Goal: Task Accomplishment & Management: Complete application form

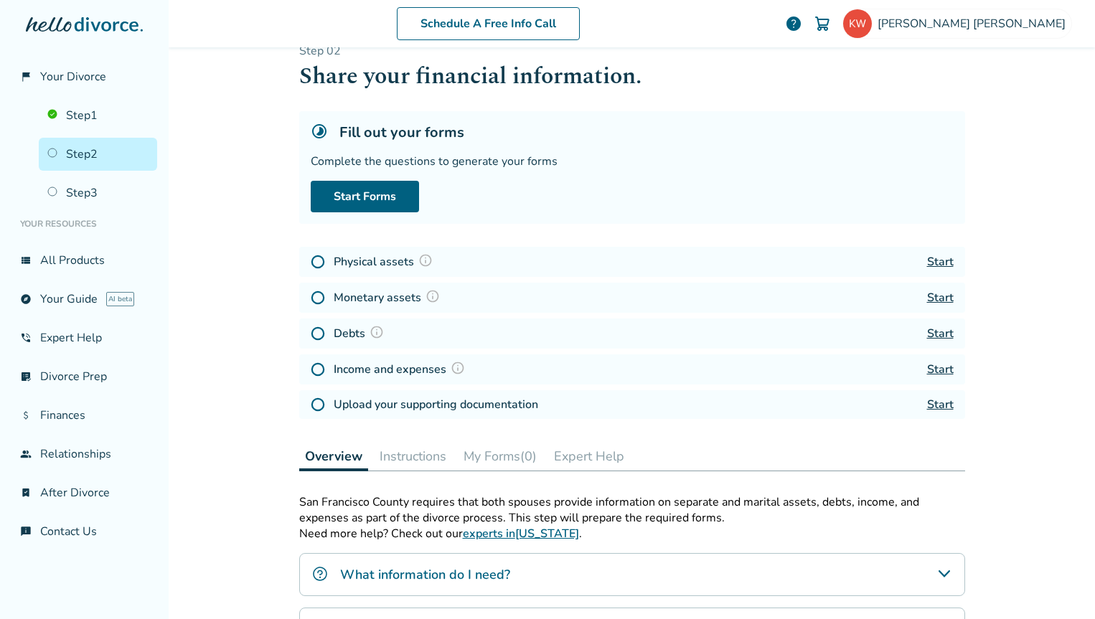
scroll to position [30, 0]
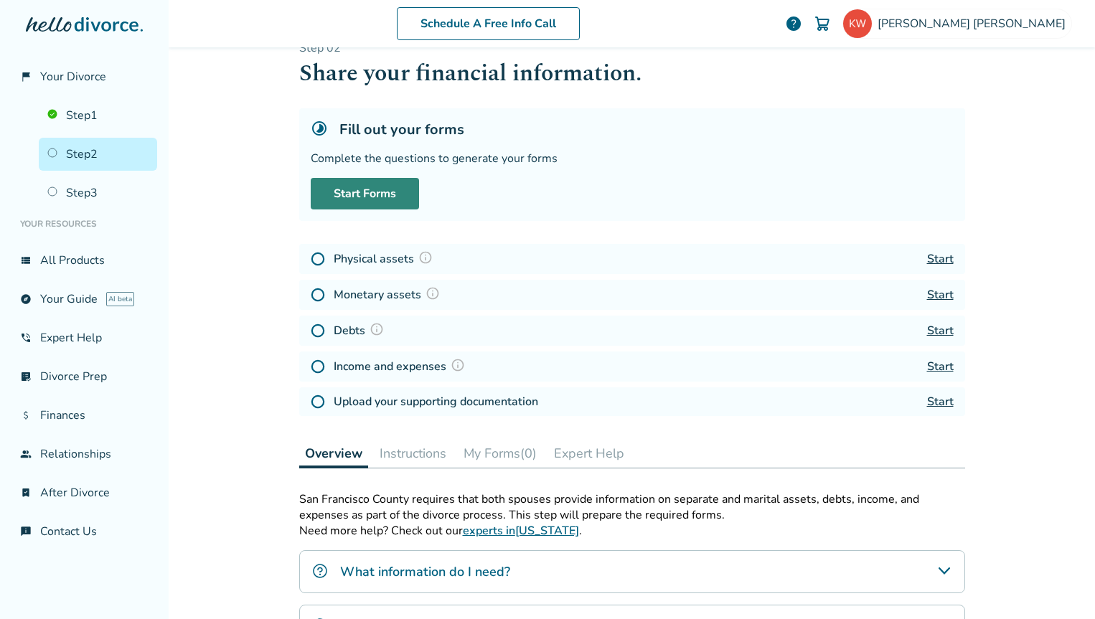
click at [363, 201] on link "Start Forms" at bounding box center [365, 194] width 108 height 32
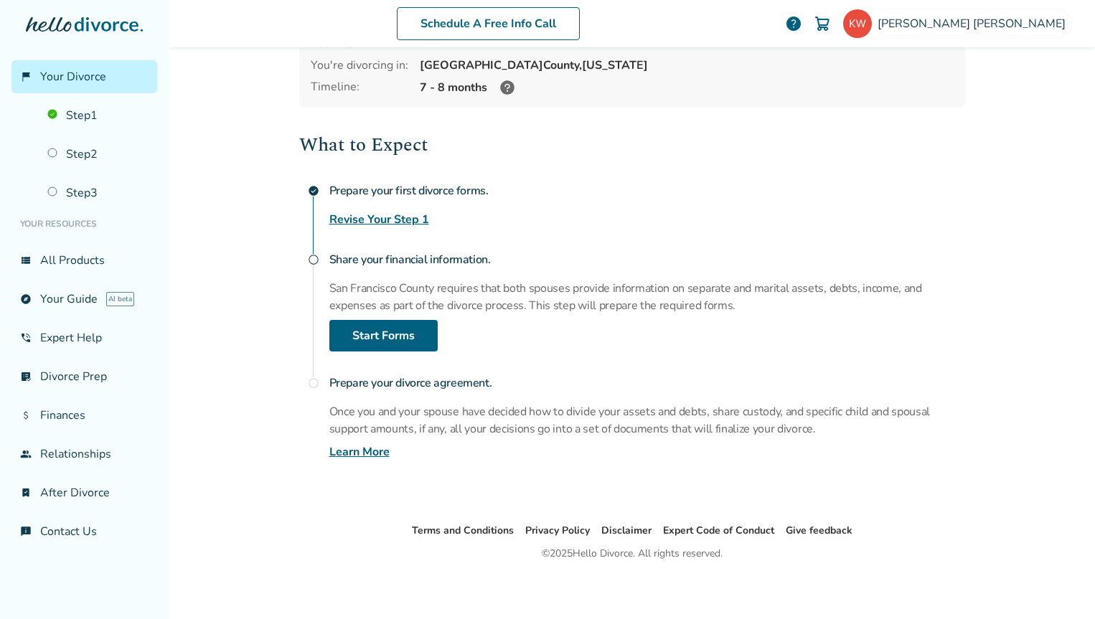
scroll to position [95, 0]
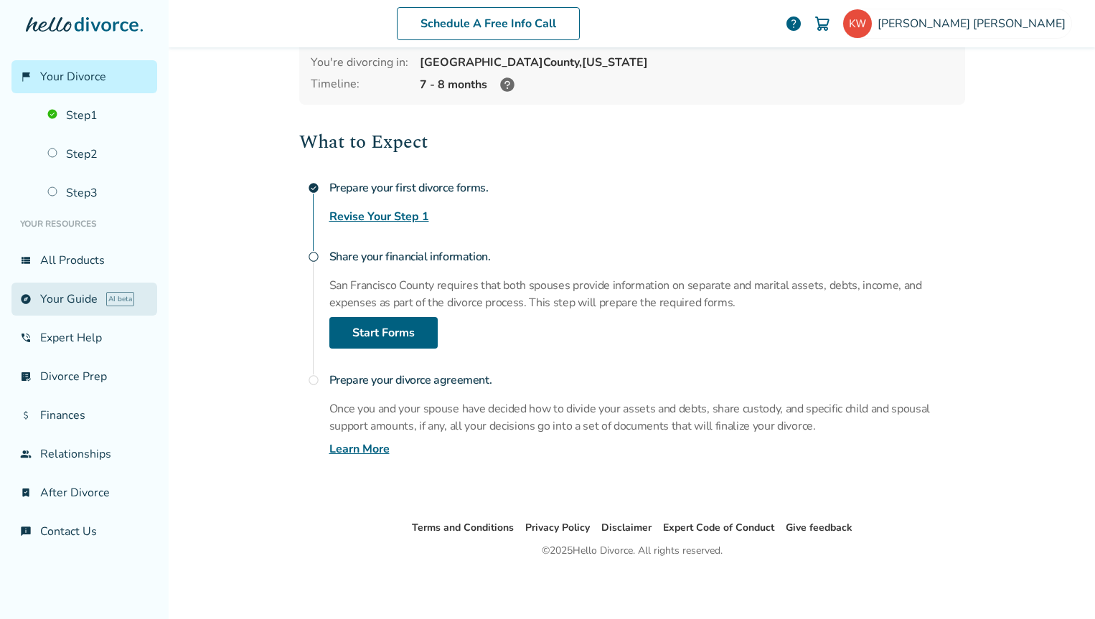
click at [64, 296] on link "explore Your Guide AI beta" at bounding box center [84, 299] width 146 height 33
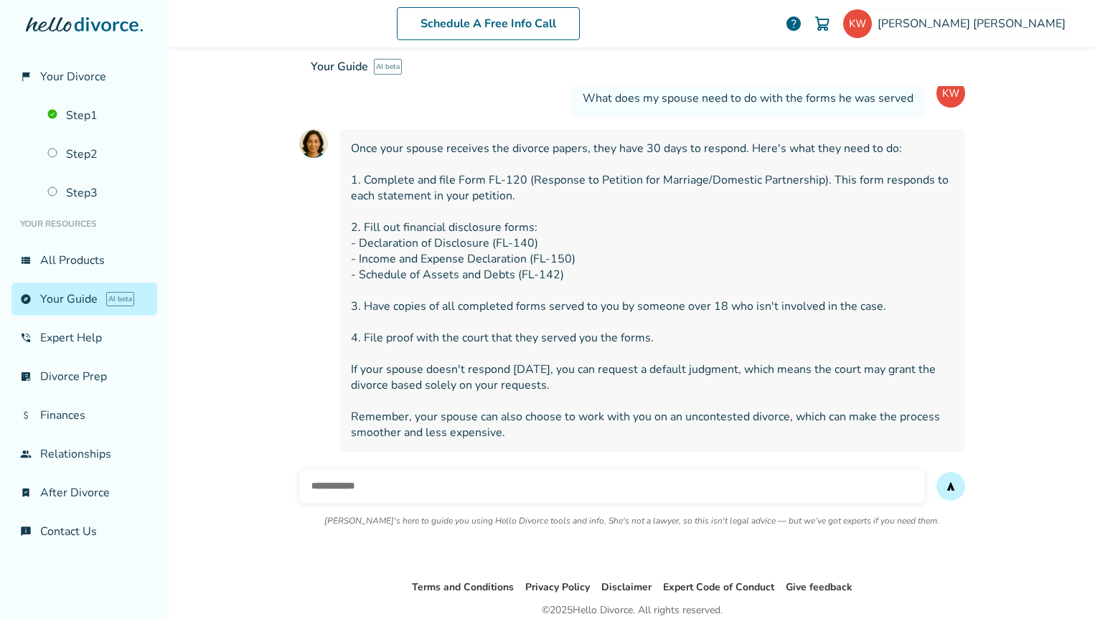
scroll to position [180, 0]
click at [76, 120] on link "Step 1" at bounding box center [98, 115] width 118 height 33
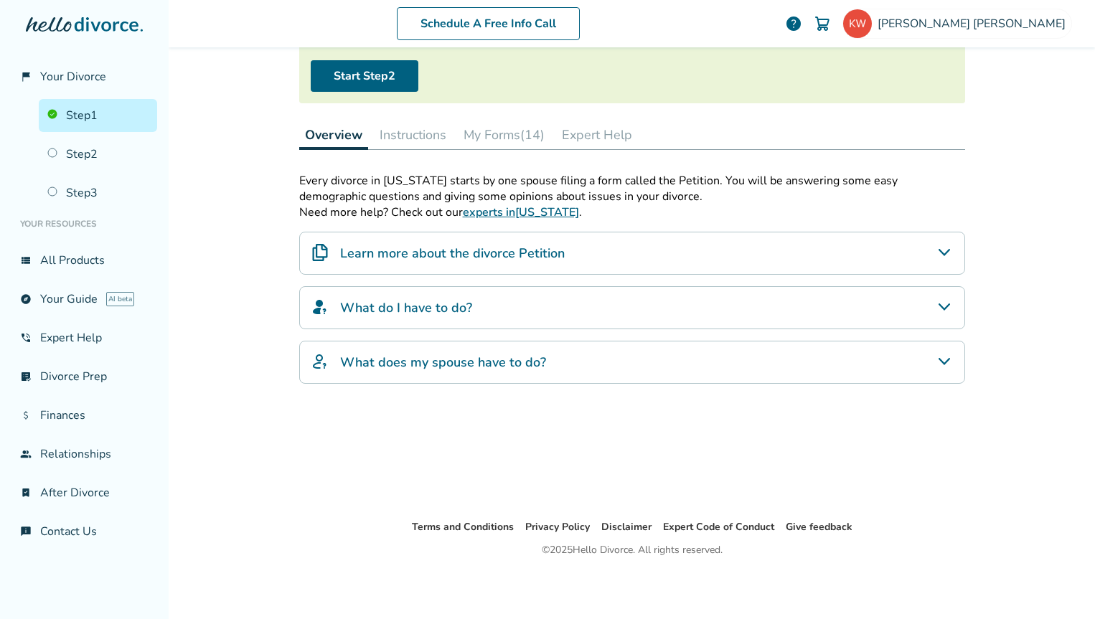
scroll to position [70, 0]
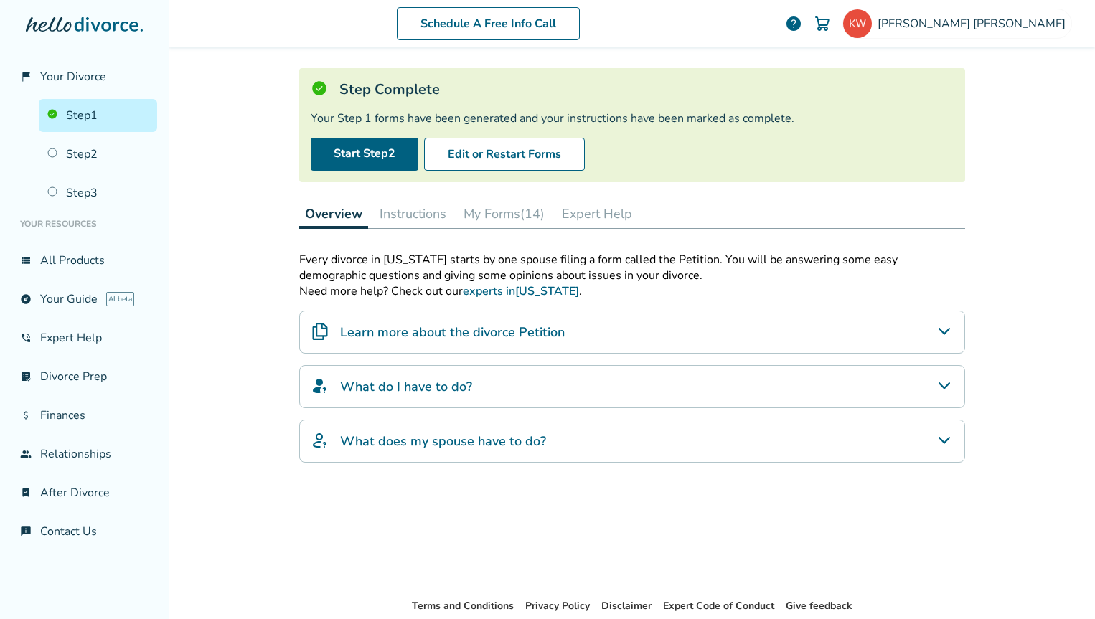
click at [498, 212] on button "My Forms (14)" at bounding box center [504, 213] width 93 height 29
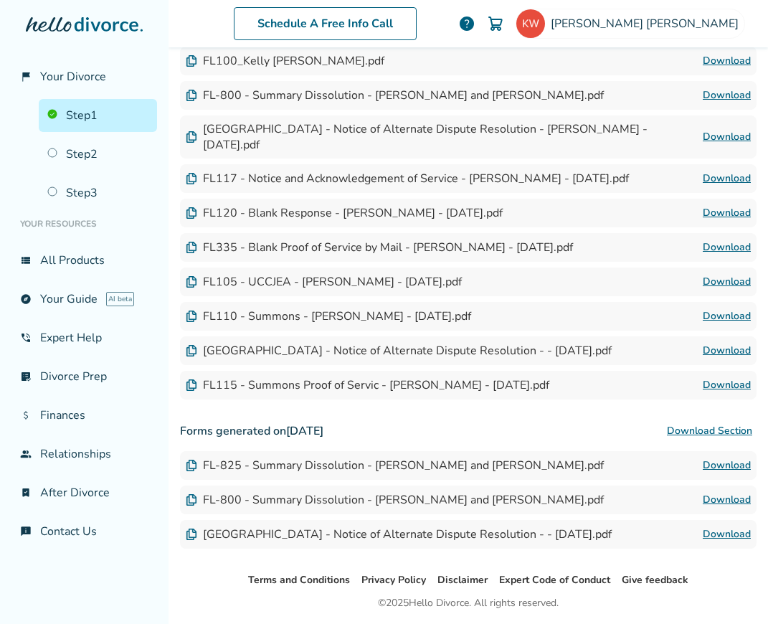
scroll to position [489, 0]
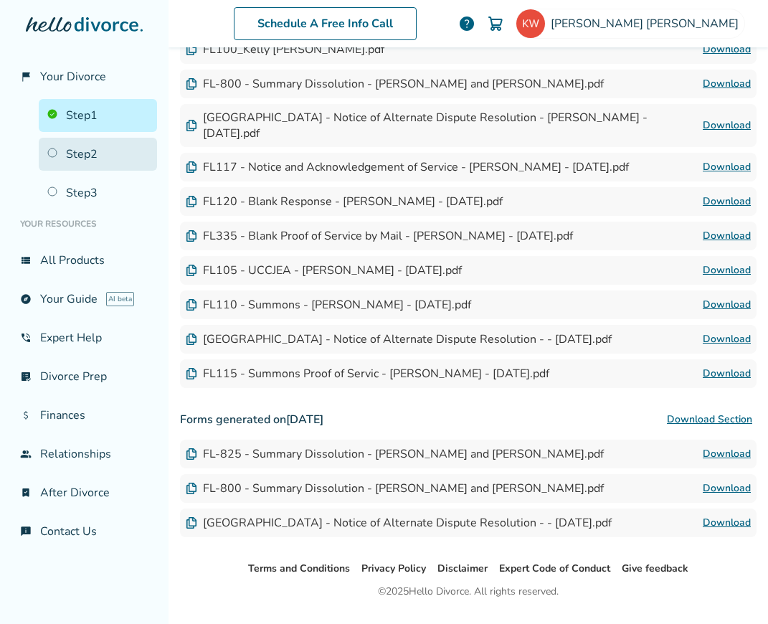
click at [77, 156] on link "Step 2" at bounding box center [98, 154] width 118 height 33
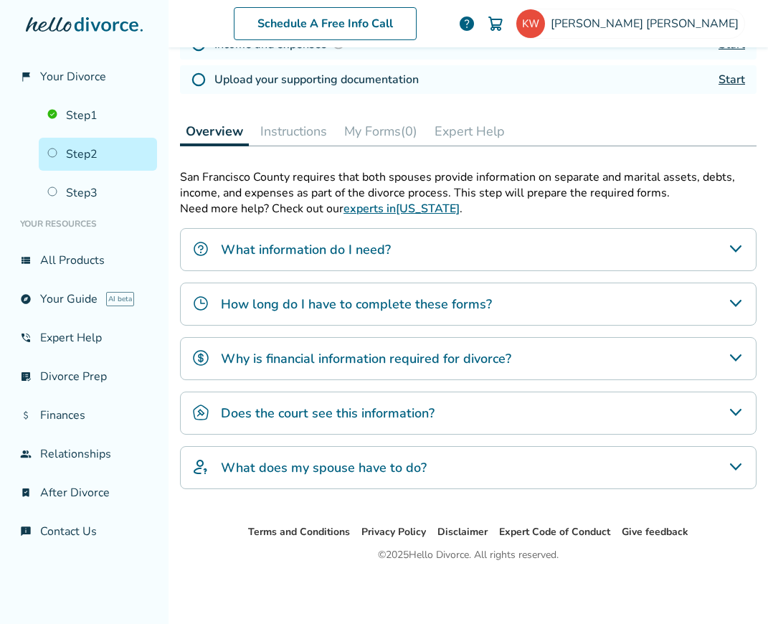
scroll to position [70, 0]
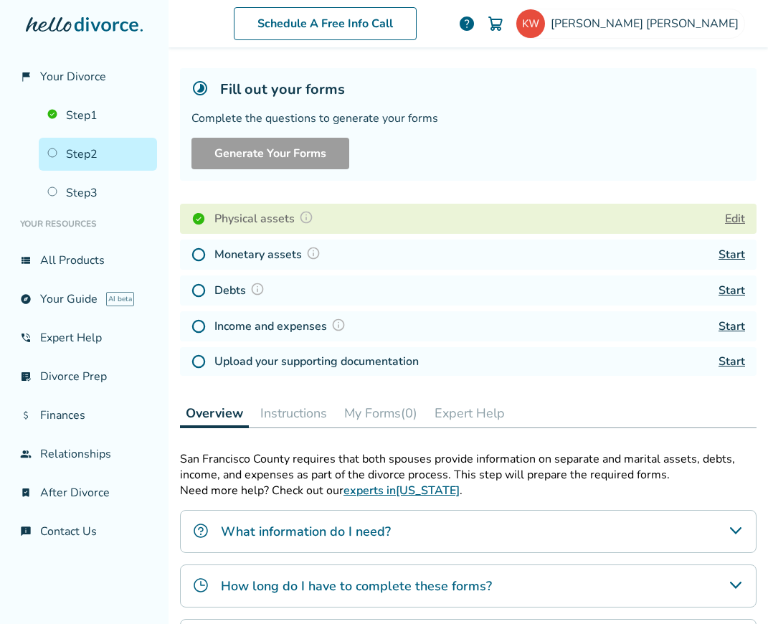
click at [375, 418] on button "My Forms (0)" at bounding box center [381, 413] width 85 height 29
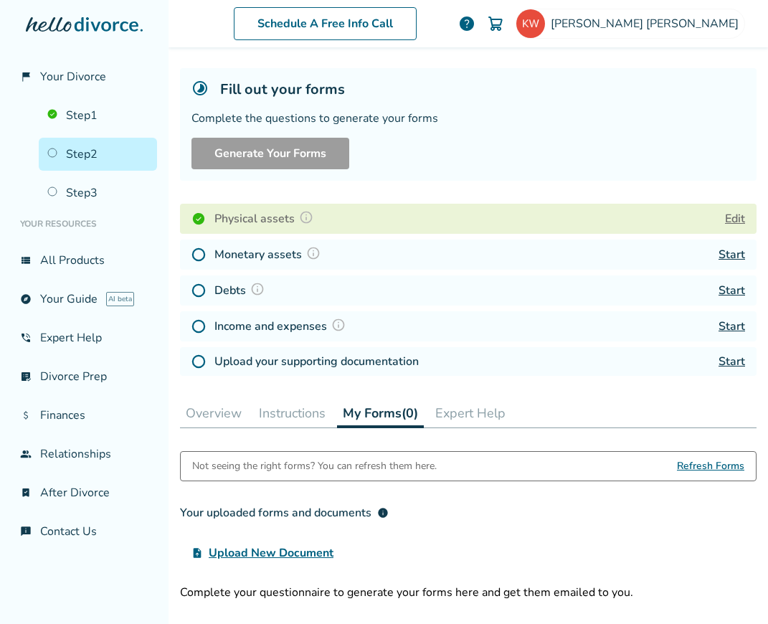
click at [237, 254] on h4 "Monetary assets" at bounding box center [270, 254] width 110 height 19
click at [102, 110] on link "Step 1" at bounding box center [98, 115] width 118 height 33
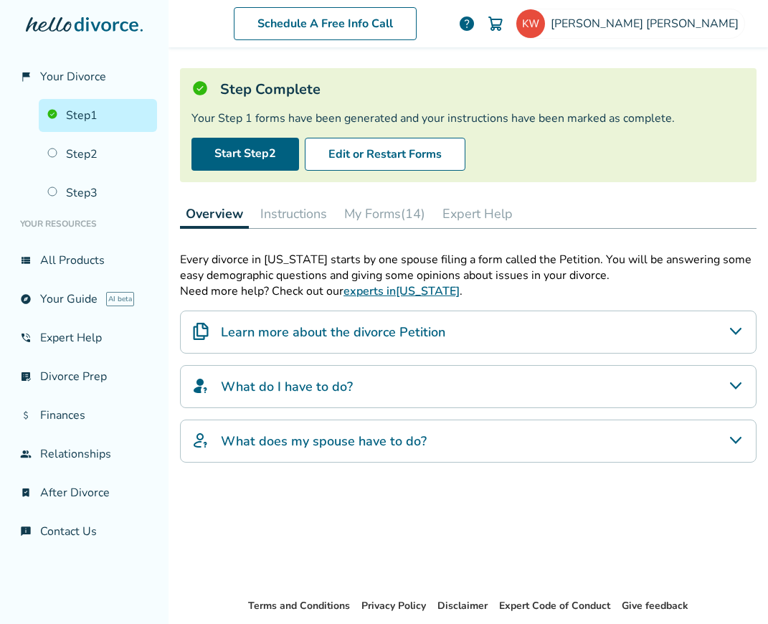
click at [380, 212] on button "My Forms (14)" at bounding box center [385, 213] width 93 height 29
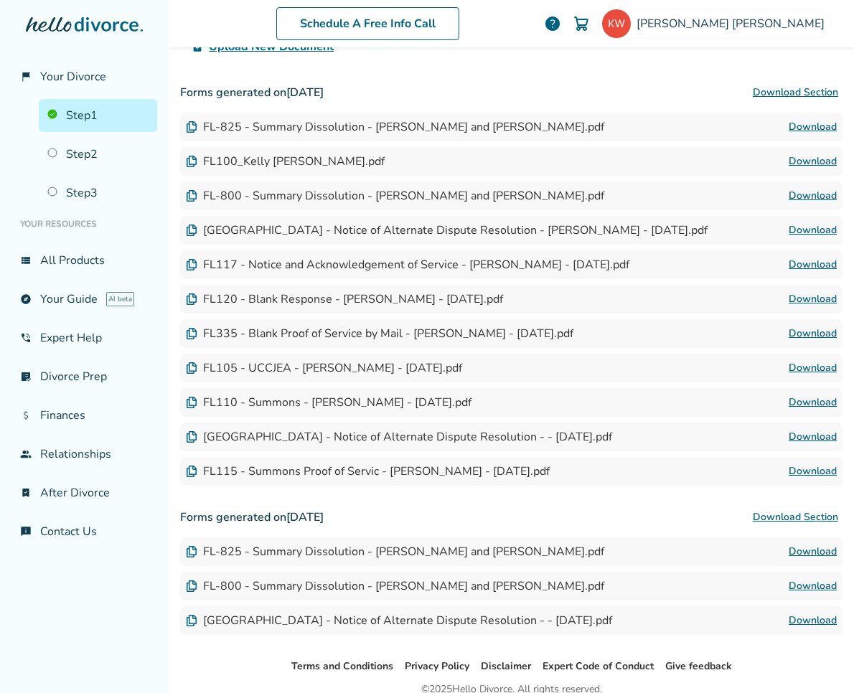
scroll to position [369, 0]
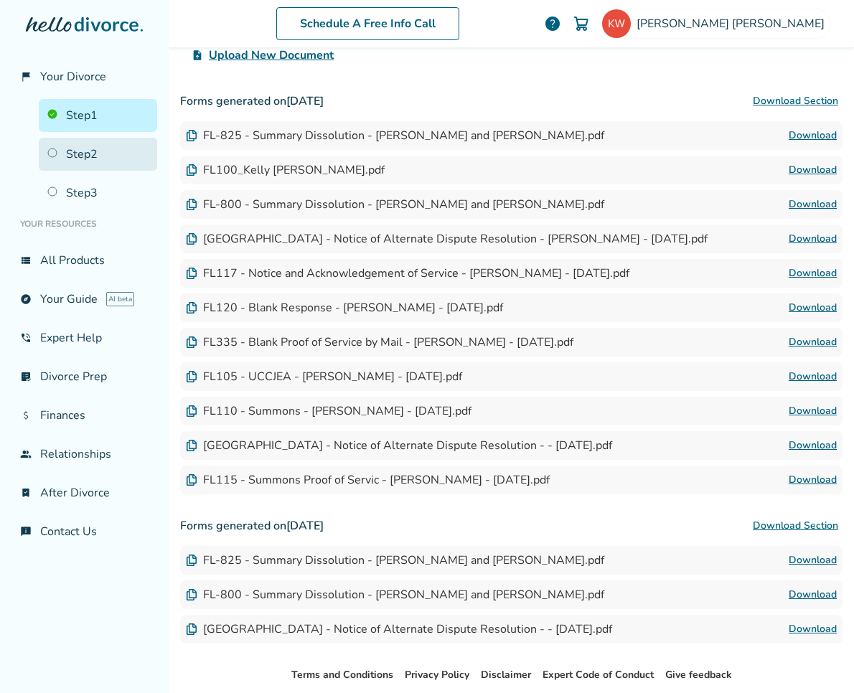
click at [77, 154] on link "Step 2" at bounding box center [98, 154] width 118 height 33
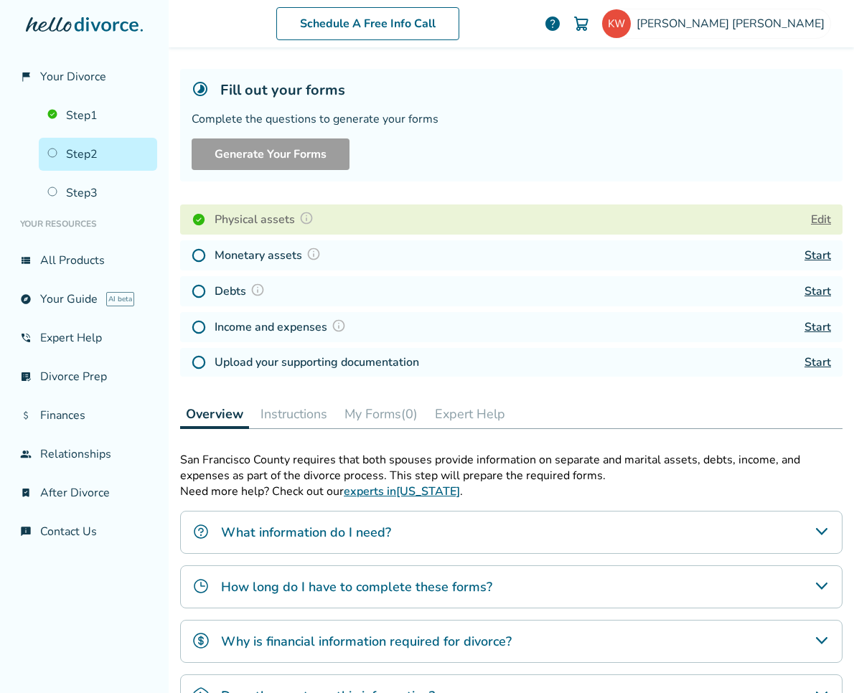
click at [820, 260] on link "Start" at bounding box center [817, 256] width 27 height 16
